Goal: Check status: Check status

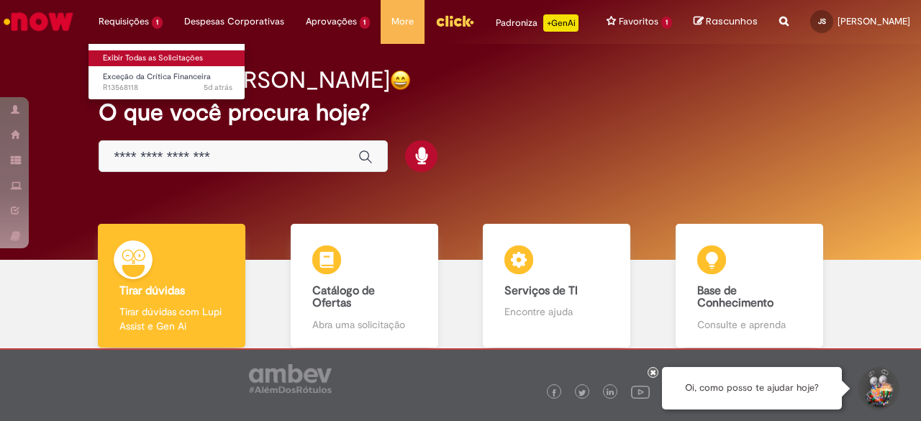
click at [149, 55] on link "Exibir Todas as Solicitações" at bounding box center [168, 58] width 158 height 16
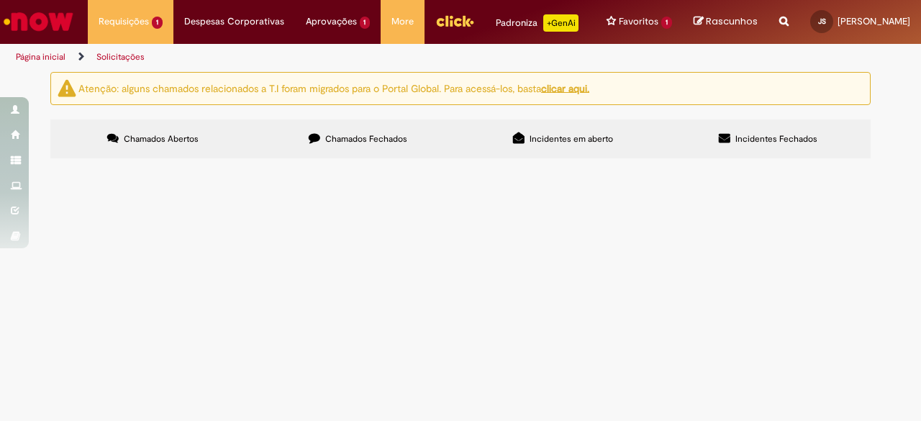
click at [566, 354] on main "Solicitações Atenção: alguns chamados relacionados a T.I foram migrados para o …" at bounding box center [460, 246] width 921 height 350
click at [337, 145] on span "Chamados Fechados" at bounding box center [366, 139] width 82 height 12
click at [0, 0] on span "[DATE] 14:29:34" at bounding box center [0, 0] width 0 height 0
click at [0, 0] on span "Solicitação de Limite e Prazo Rota" at bounding box center [0, 0] width 0 height 0
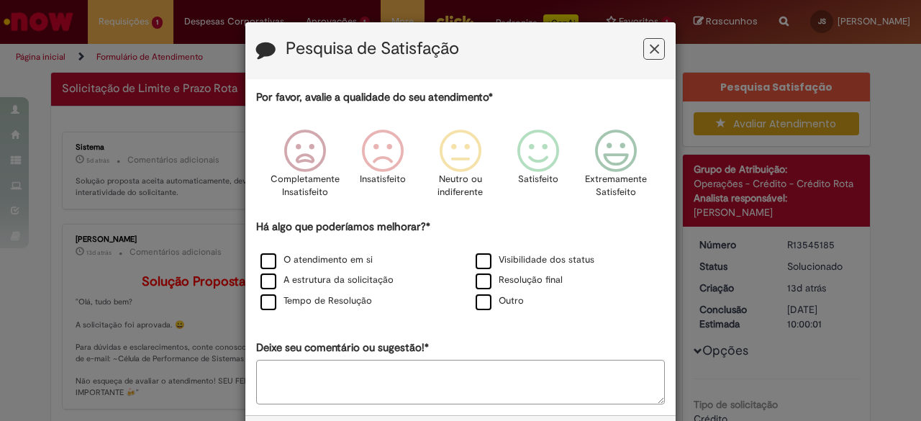
click at [653, 51] on icon "Feedback" at bounding box center [654, 49] width 9 height 15
